Goal: Information Seeking & Learning: Find contact information

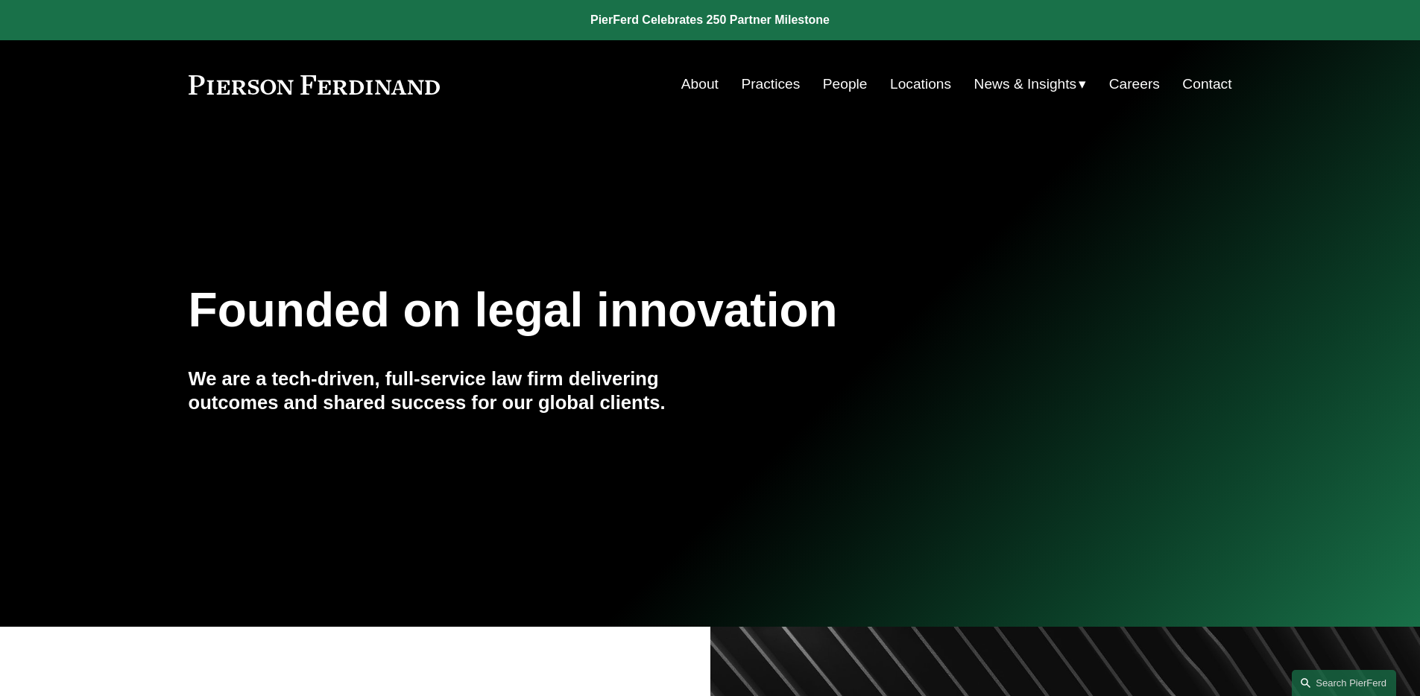
click at [852, 84] on link "People" at bounding box center [845, 84] width 45 height 28
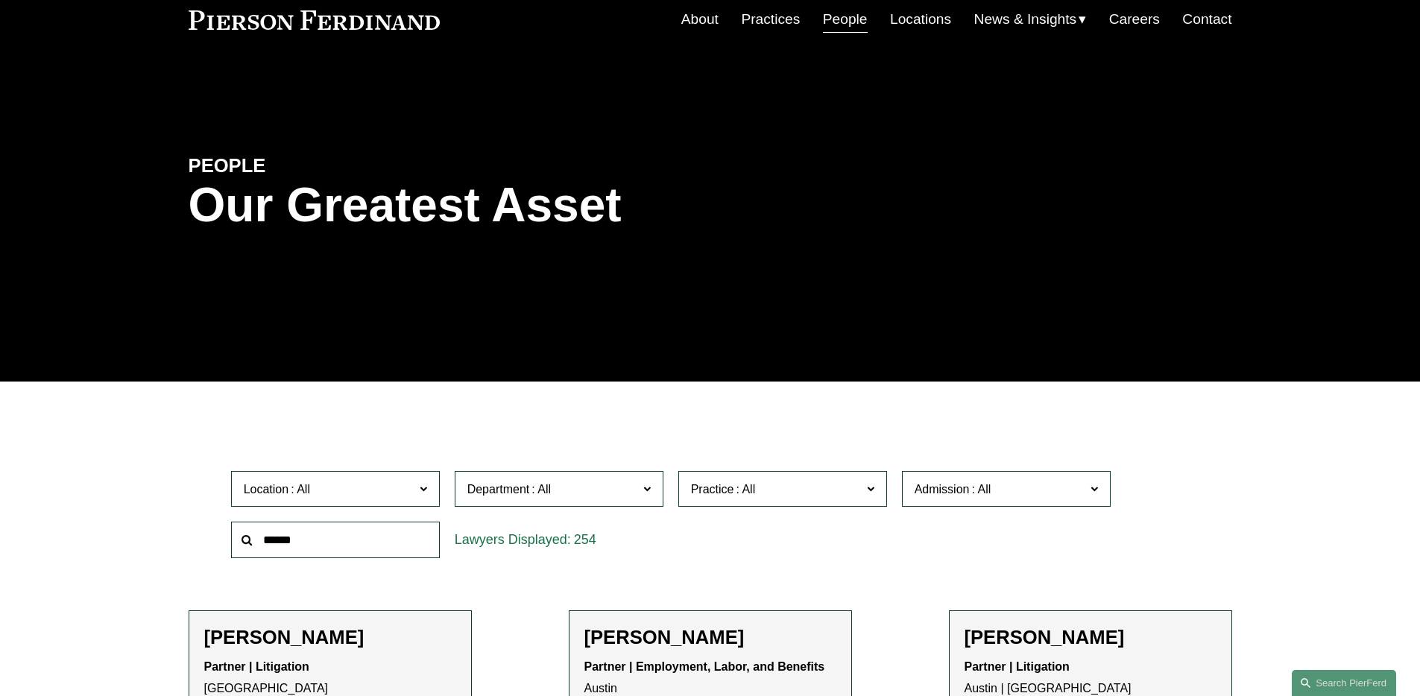
scroll to position [74, 0]
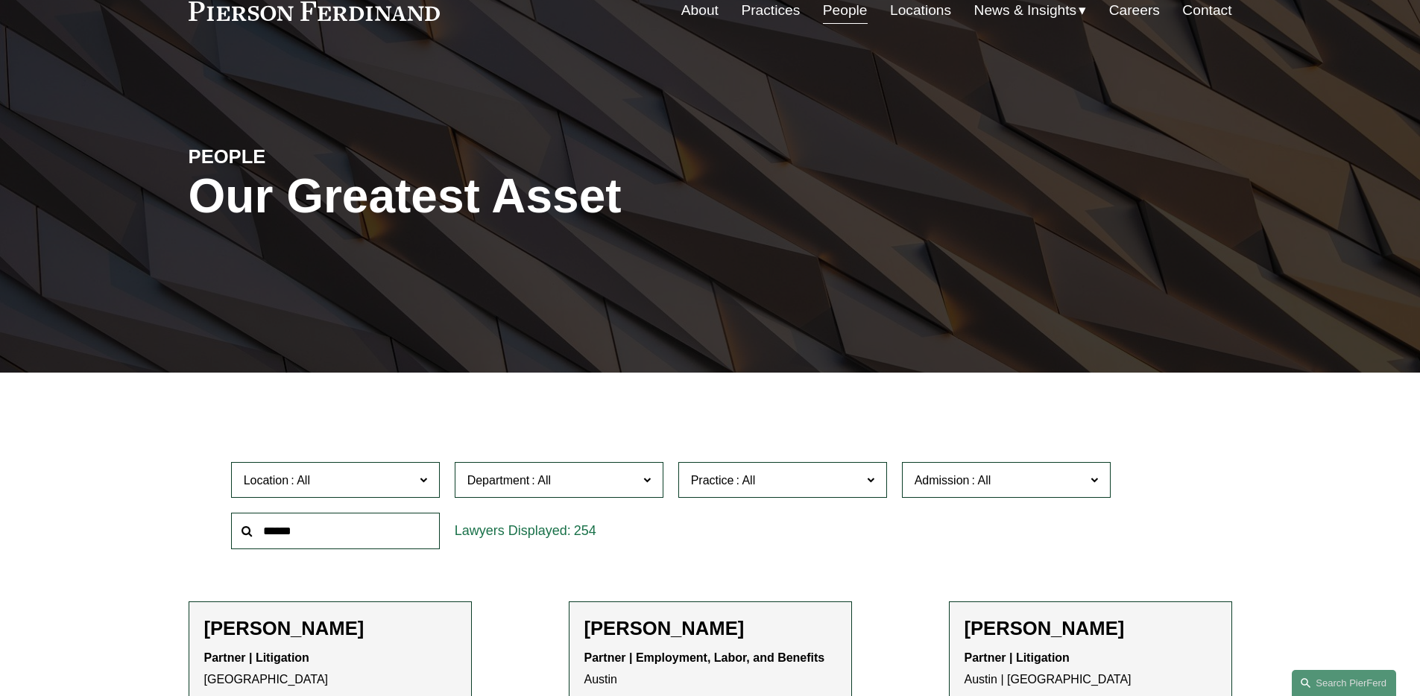
click at [966, 491] on label "Admission" at bounding box center [1006, 480] width 209 height 37
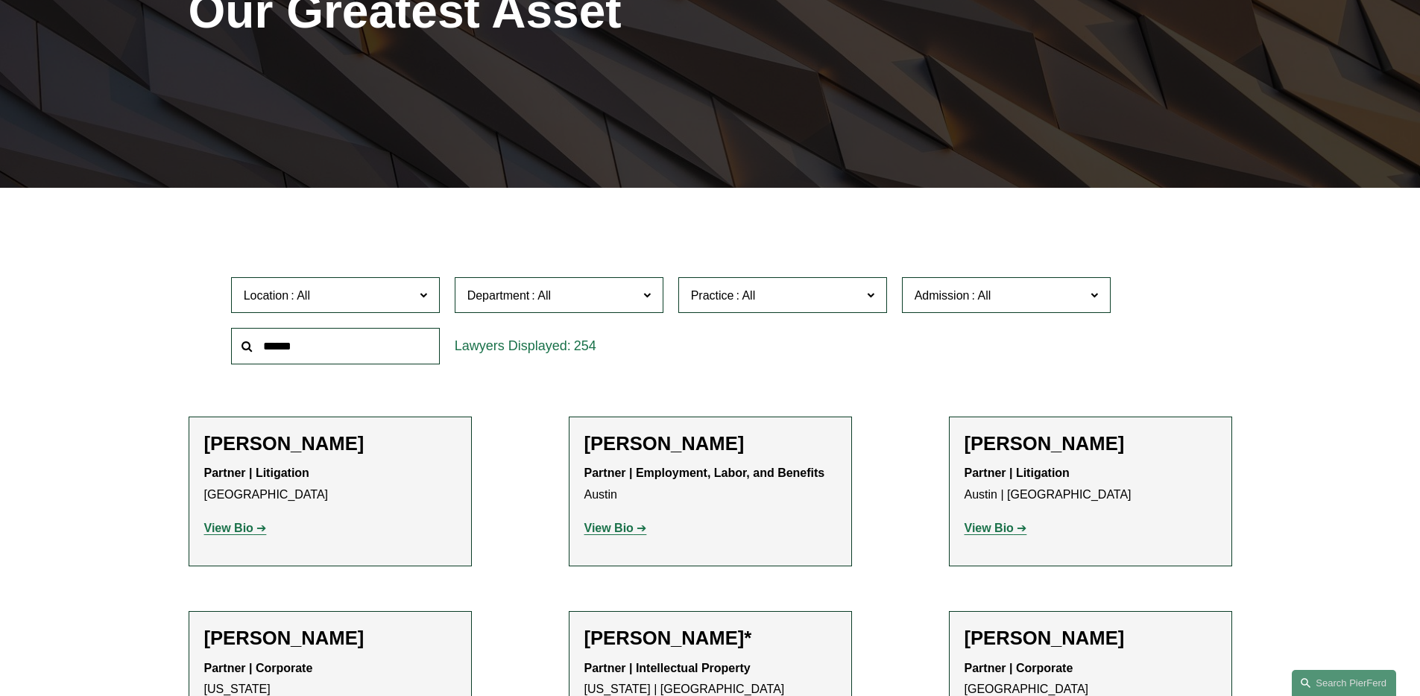
scroll to position [942, 0]
click at [0, 0] on link "[US_STATE]" at bounding box center [0, 0] width 0 height 0
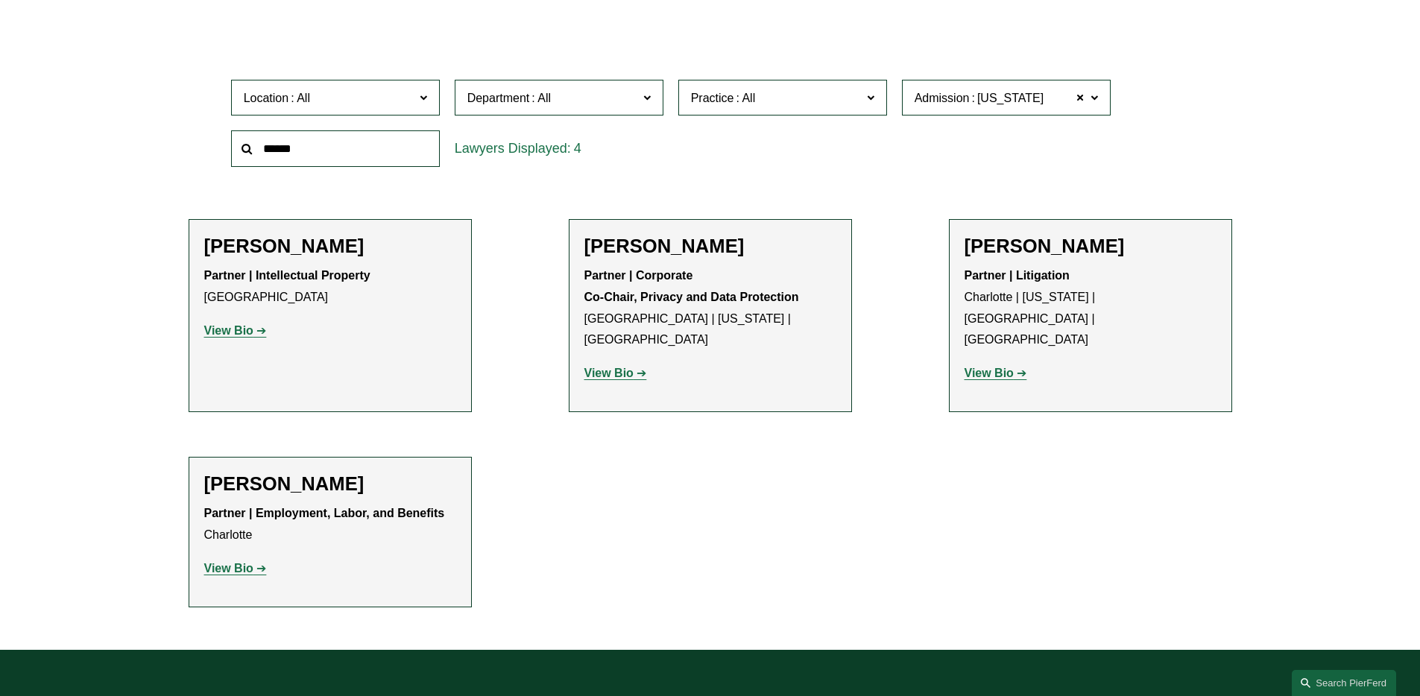
scroll to position [485, 0]
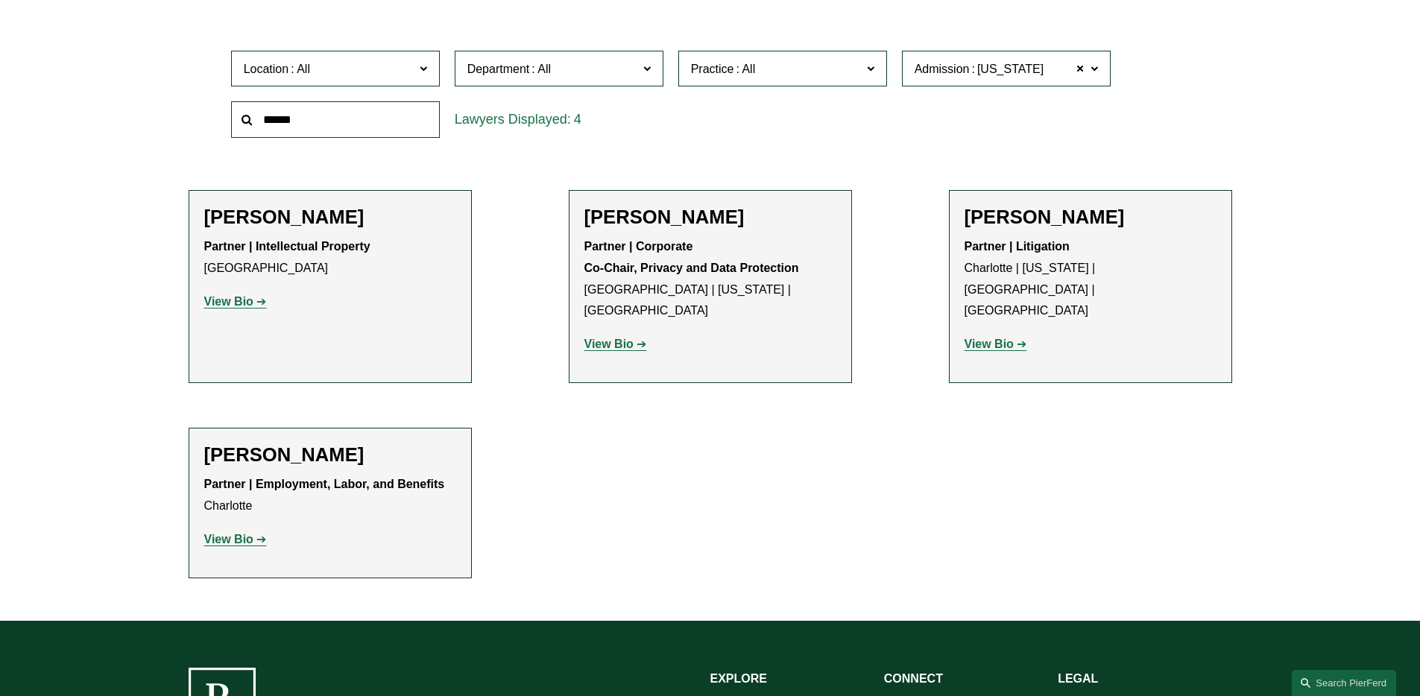
click at [237, 221] on h2 "[PERSON_NAME]" at bounding box center [330, 217] width 252 height 23
copy h2 "[PERSON_NAME]"
click at [224, 444] on h2 "[PERSON_NAME]" at bounding box center [330, 455] width 252 height 23
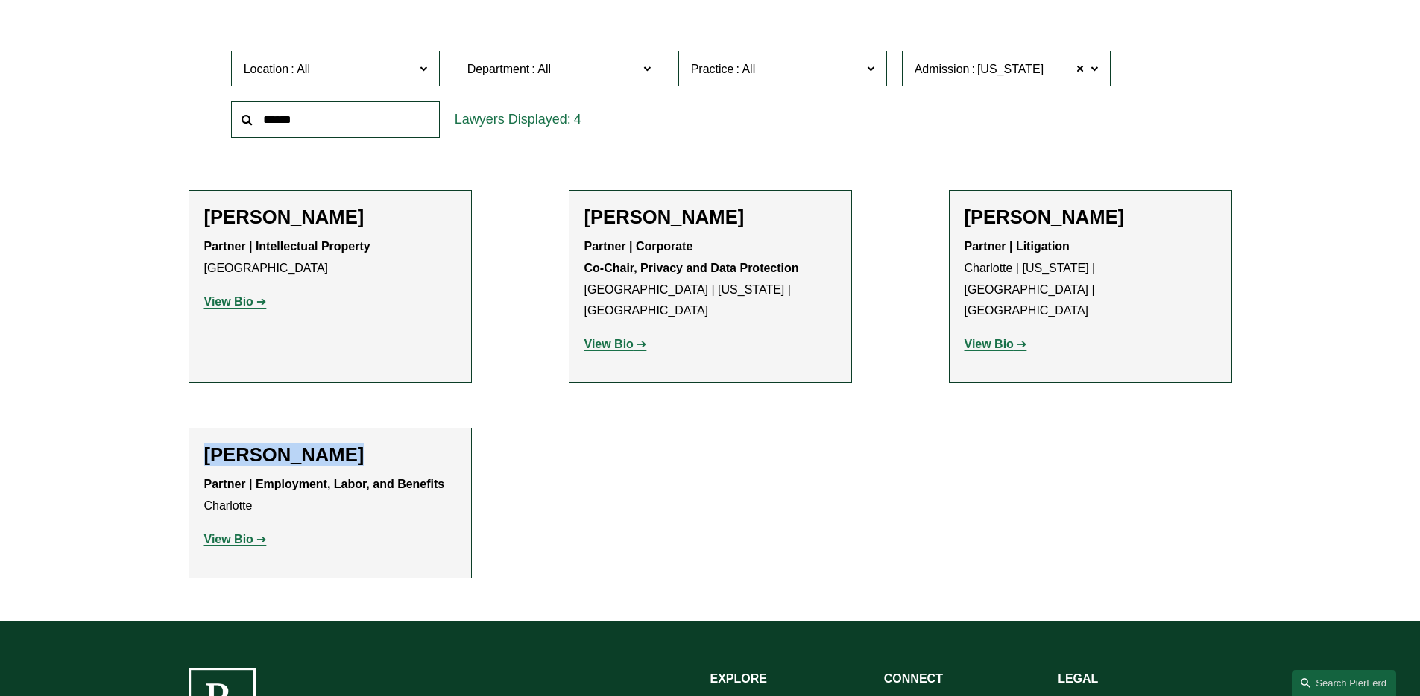
click at [224, 444] on h2 "[PERSON_NAME]" at bounding box center [330, 455] width 252 height 23
copy div "[PERSON_NAME]"
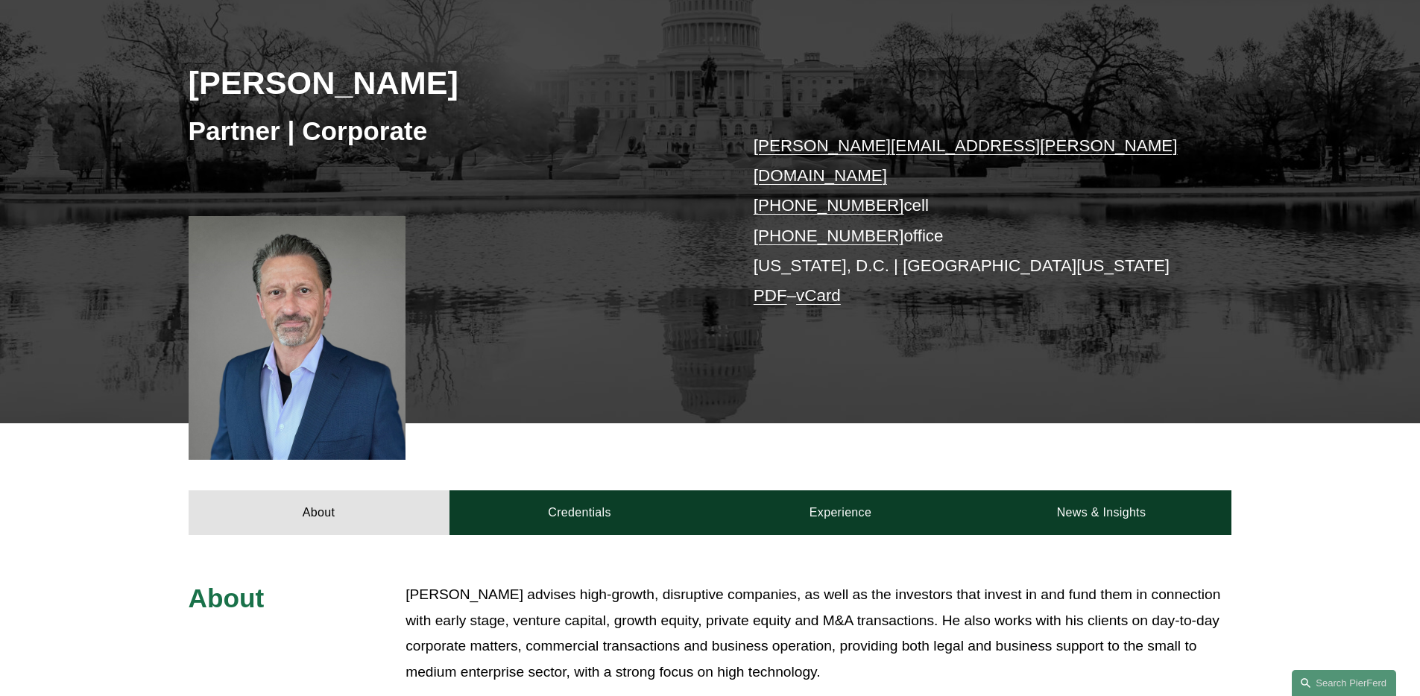
scroll to position [327, 0]
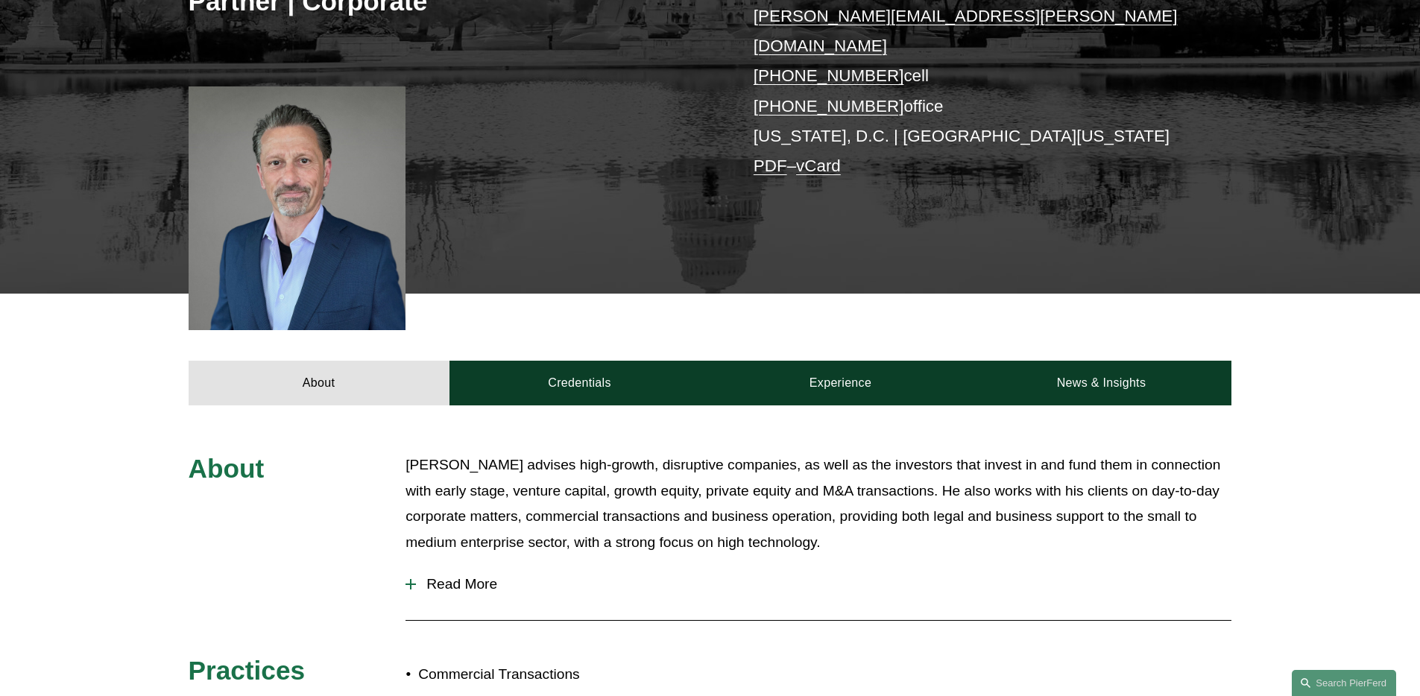
click at [475, 565] on button "Read More" at bounding box center [819, 584] width 826 height 39
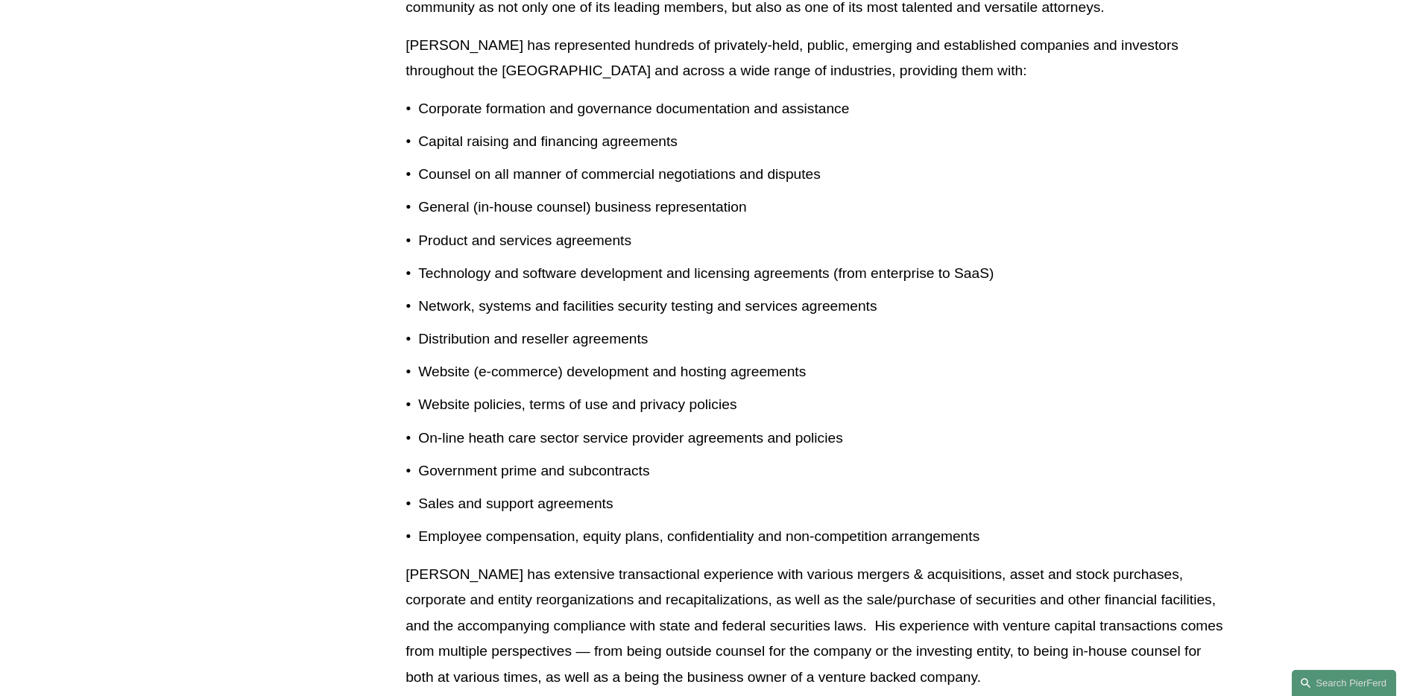
scroll to position [1056, 0]
